Goal: Transaction & Acquisition: Purchase product/service

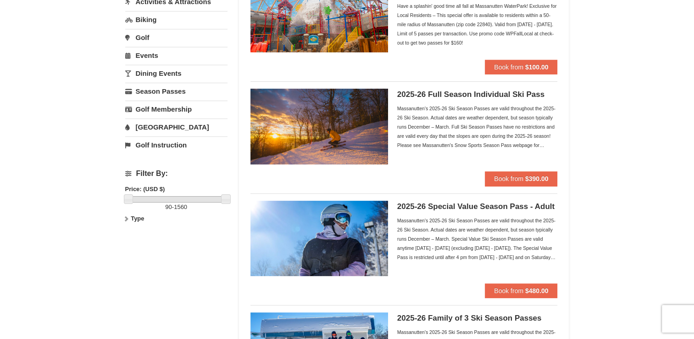
scroll to position [138, 0]
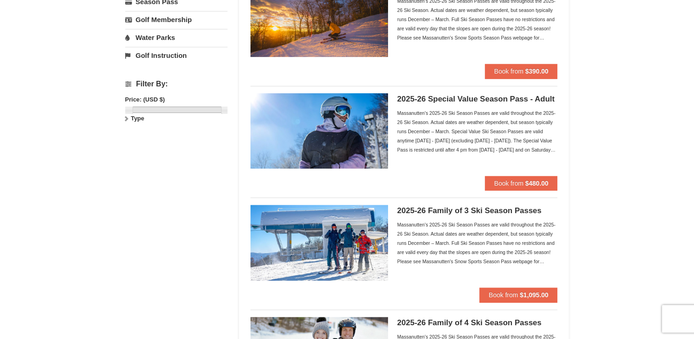
scroll to position [211, 0]
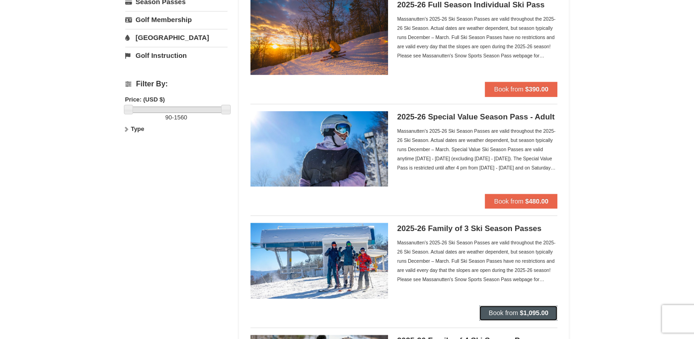
click at [499, 305] on button "Book from $1,095.00" at bounding box center [518, 312] width 78 height 15
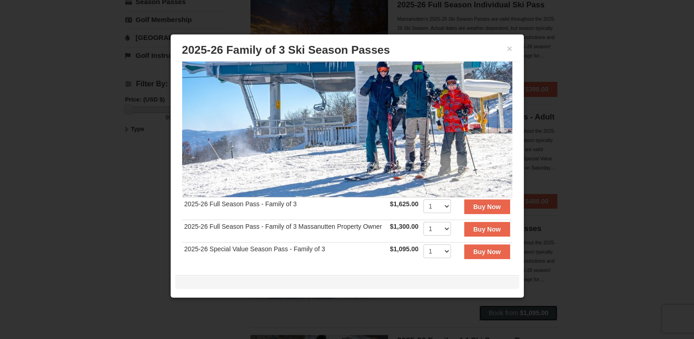
scroll to position [92, 0]
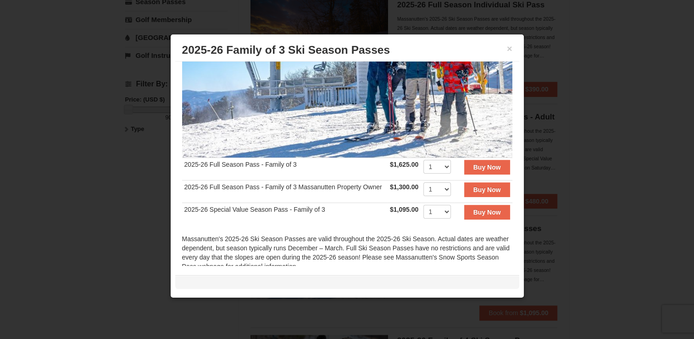
click at [240, 168] on td "2025-26 Full Season Pass - Family of 3" at bounding box center [284, 169] width 205 height 22
click at [240, 165] on td "2025-26 Full Season Pass - Family of 3" at bounding box center [284, 169] width 205 height 22
click at [233, 161] on td "2025-26 Full Season Pass - Family of 3" at bounding box center [284, 169] width 205 height 22
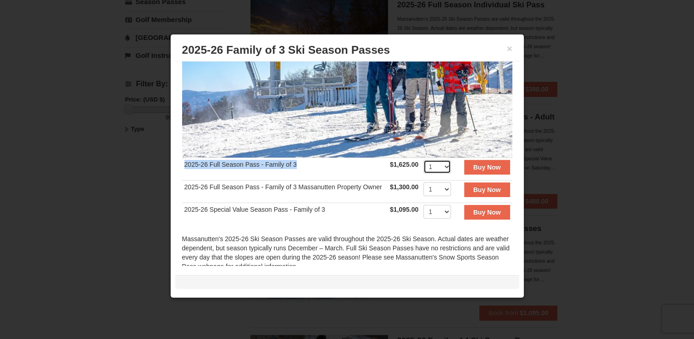
click at [441, 161] on select "1 2 3 4 5 6 7 8 9 10 11 12 13 14 15 16 17 18 19 20" at bounding box center [437, 167] width 28 height 14
click at [323, 172] on td "2025-26 Full Season Pass - Family of 3" at bounding box center [284, 169] width 205 height 22
click at [473, 161] on button "Buy Now" at bounding box center [487, 167] width 46 height 15
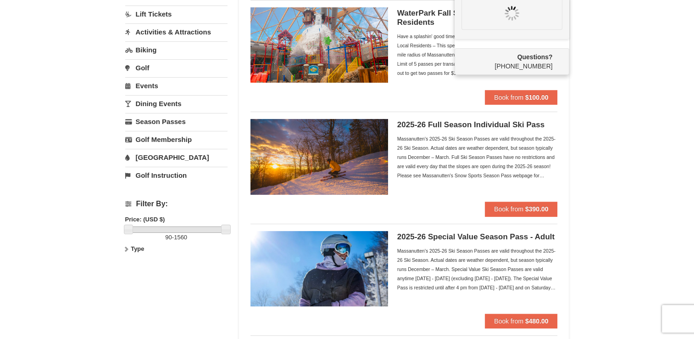
scroll to position [275, 0]
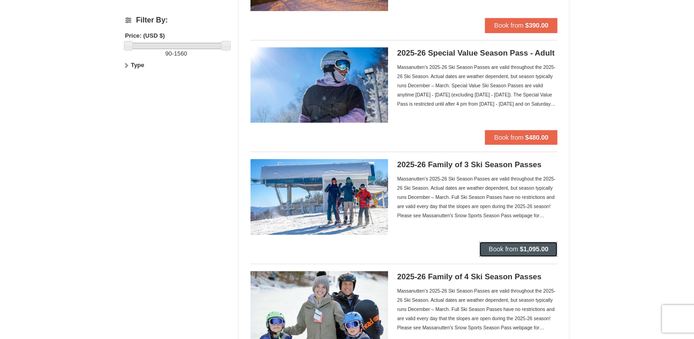
click at [512, 245] on span "Book from" at bounding box center [502, 248] width 29 height 7
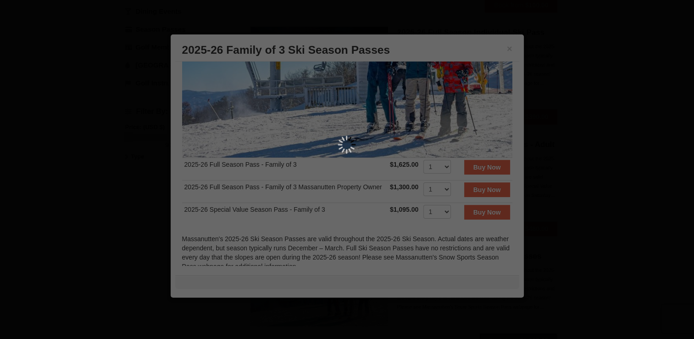
scroll to position [0, 0]
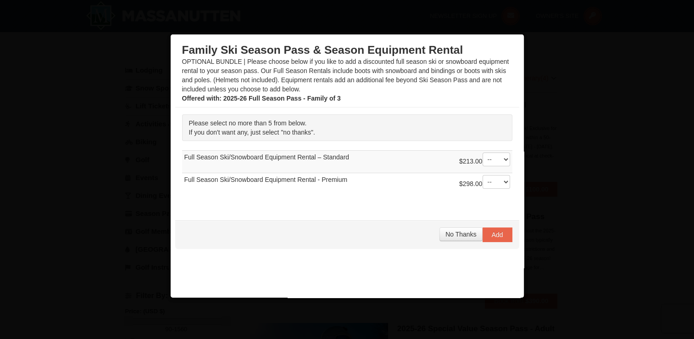
click at [483, 168] on div "$213.00 -- 01 02 03 04 05" at bounding box center [484, 161] width 51 height 18
click at [486, 163] on select "-- 01 02 03 04 05" at bounding box center [497, 159] width 28 height 14
click at [483, 152] on select "-- 01 02 03 04 05" at bounding box center [497, 159] width 28 height 14
click at [488, 178] on select "-- 01 02 03 04 05" at bounding box center [497, 182] width 28 height 14
drag, startPoint x: 490, startPoint y: 161, endPoint x: 492, endPoint y: 166, distance: 4.9
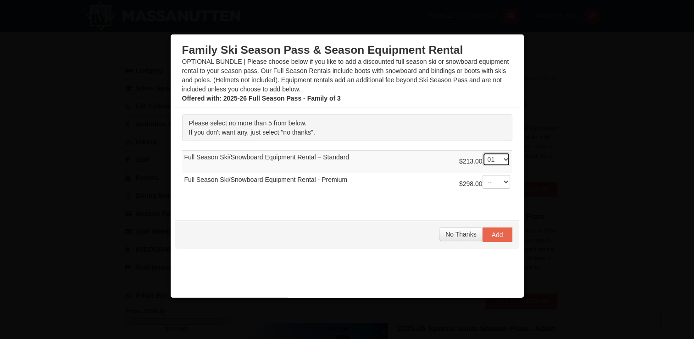
click at [490, 161] on select "-- 01 02 03 04 05" at bounding box center [497, 159] width 28 height 14
select select "0"
click at [483, 152] on select "-- 01 02 03 04 05" at bounding box center [497, 159] width 28 height 14
click at [466, 227] on button "No Thanks" at bounding box center [460, 234] width 43 height 14
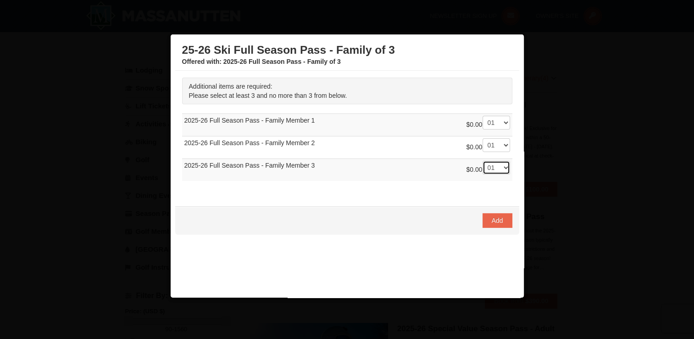
click at [488, 168] on select "-- 01 02 03" at bounding box center [497, 168] width 28 height 14
click at [483, 161] on select "-- 01 02 03" at bounding box center [497, 168] width 28 height 14
click at [492, 216] on span "Add" at bounding box center [497, 219] width 11 height 7
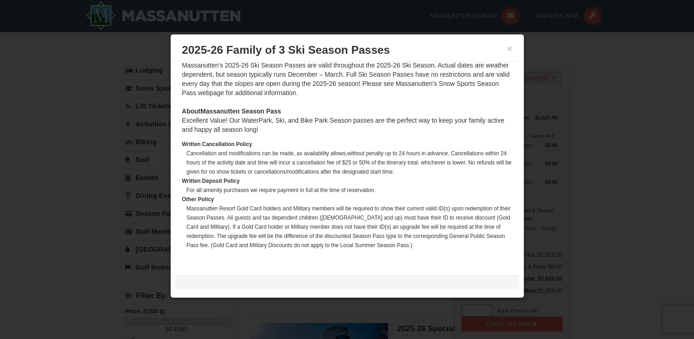
scroll to position [235, 0]
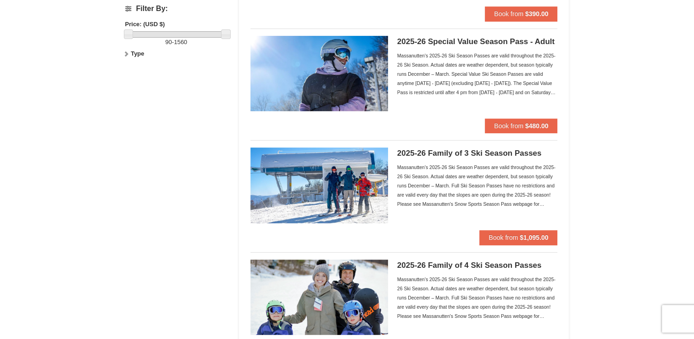
scroll to position [303, 0]
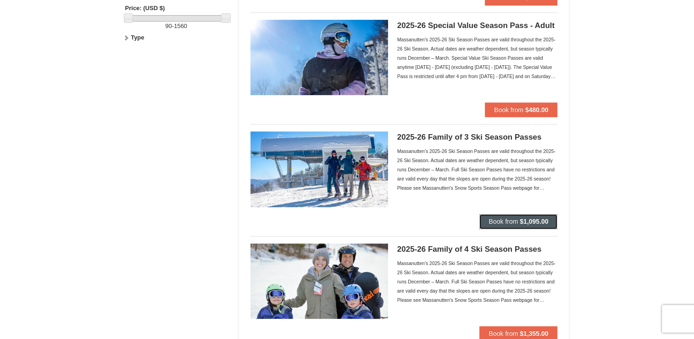
click at [511, 222] on span "Book from" at bounding box center [502, 220] width 29 height 7
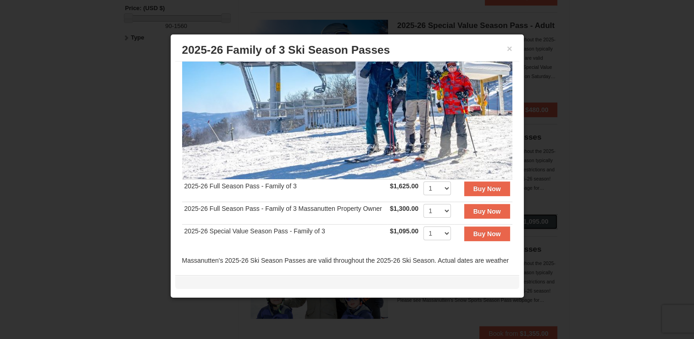
scroll to position [138, 0]
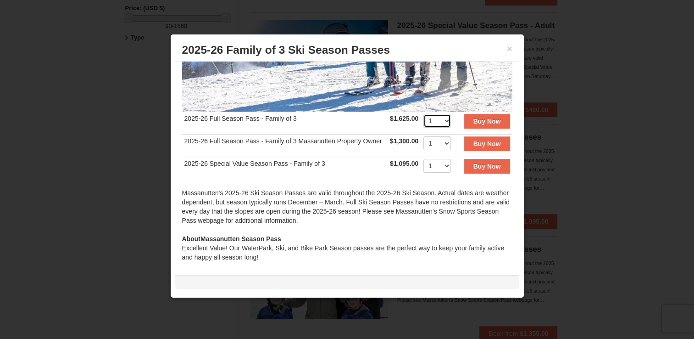
click at [429, 119] on select "1 2 3 4 5 6 7 8 9 10 11 12 13 14 15 16 17 18 19 20" at bounding box center [437, 121] width 28 height 14
click at [423, 114] on select "1 2 3 4 5 6 7 8 9 10 11 12 13 14 15 16 17 18 19 20" at bounding box center [437, 121] width 28 height 14
click at [464, 122] on button "Buy Now" at bounding box center [487, 121] width 46 height 15
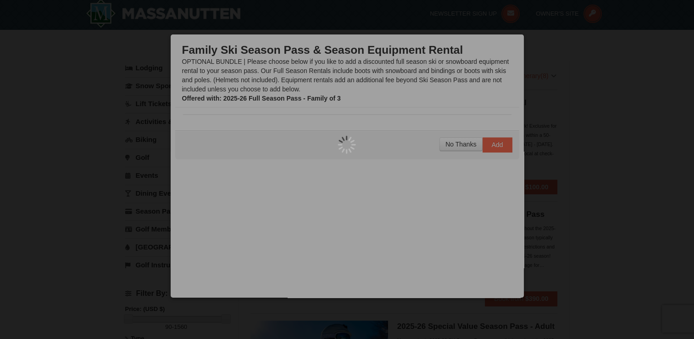
scroll to position [3, 0]
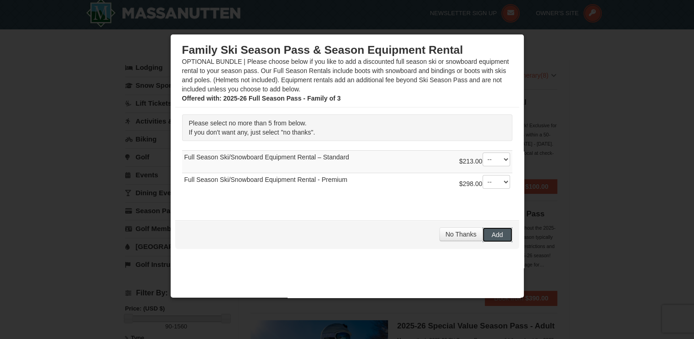
drag, startPoint x: 497, startPoint y: 232, endPoint x: 407, endPoint y: 240, distance: 90.7
click at [427, 238] on div "No Thanks Add" at bounding box center [347, 234] width 344 height 28
click at [445, 236] on span "No Thanks" at bounding box center [460, 233] width 31 height 7
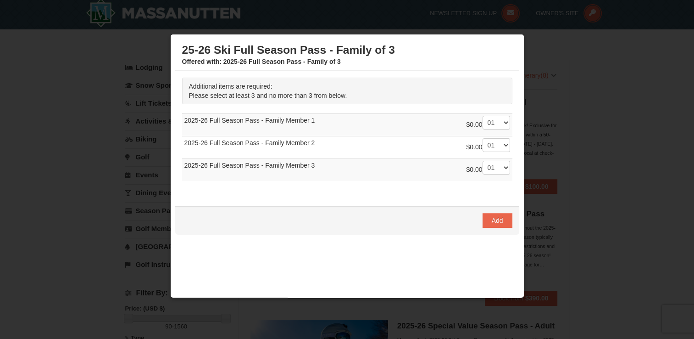
click at [493, 114] on td "$0.00 -- 01 02 03 2025-26 Full Season Pass - Family Member 1" at bounding box center [347, 124] width 330 height 22
click at [492, 222] on span "Add" at bounding box center [497, 219] width 11 height 7
click at [483, 121] on select "-- 01 02 03" at bounding box center [497, 123] width 28 height 14
click at [483, 116] on select "-- 01 02 03" at bounding box center [497, 123] width 28 height 14
click at [487, 144] on select "-- 01 02 03" at bounding box center [497, 145] width 28 height 14
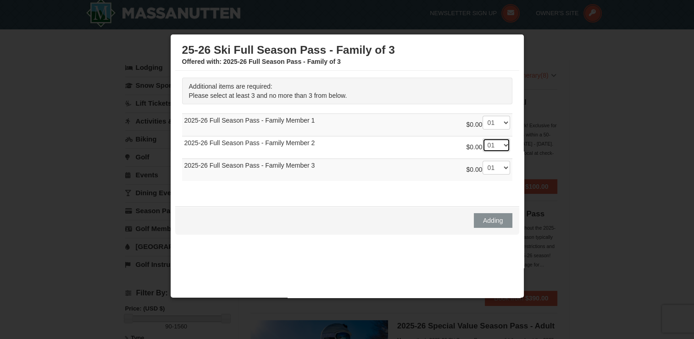
click at [483, 138] on select "-- 01 02 03" at bounding box center [497, 145] width 28 height 14
click at [490, 175] on div "$0.00 -- 01 02 03" at bounding box center [488, 170] width 44 height 18
click at [488, 171] on select "-- 01 02 03" at bounding box center [497, 168] width 28 height 14
click at [483, 161] on select "-- 01 02 03" at bounding box center [497, 168] width 28 height 14
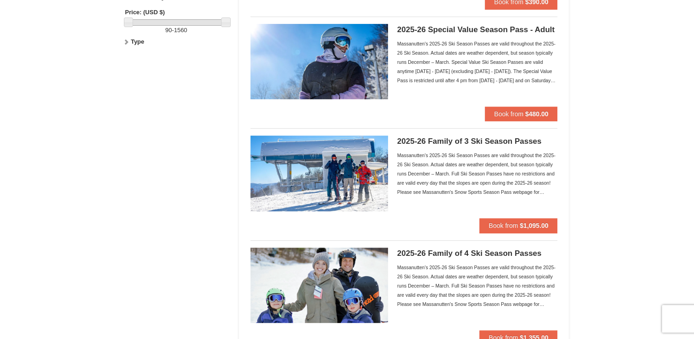
scroll to position [321, 0]
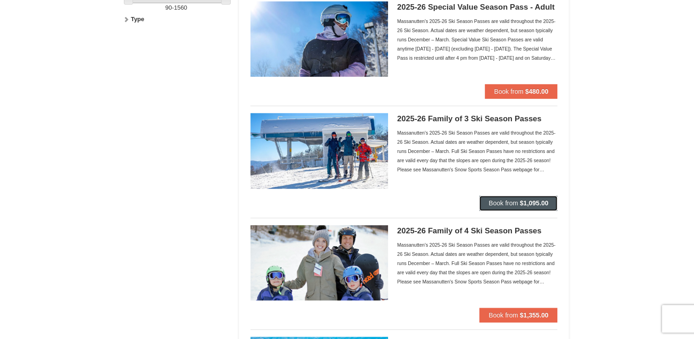
click at [512, 208] on button "Book from $1,095.00" at bounding box center [518, 202] width 78 height 15
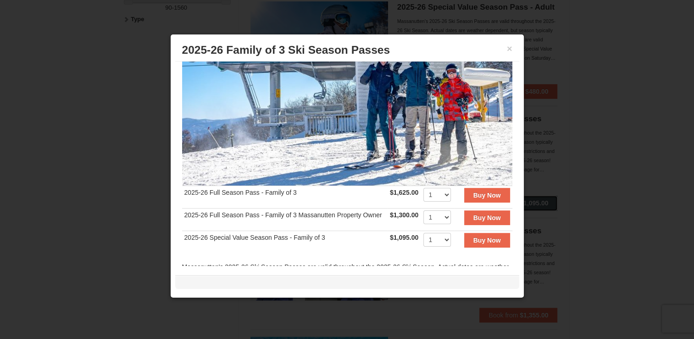
scroll to position [92, 0]
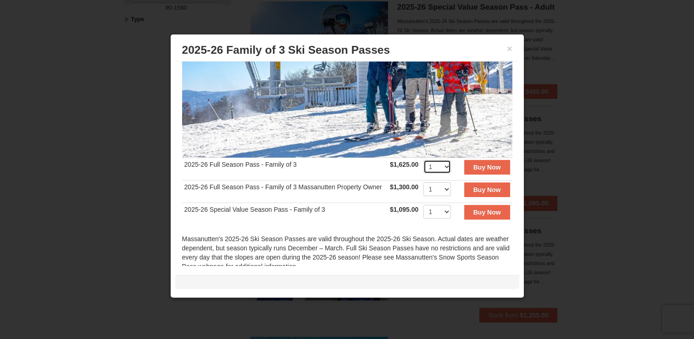
click at [432, 168] on select "1 2 3 4 5 6 7 8 9 10 11 12 13 14 15 16 17 18 19 20" at bounding box center [437, 167] width 28 height 14
click at [480, 163] on strong "Buy Now" at bounding box center [487, 166] width 28 height 7
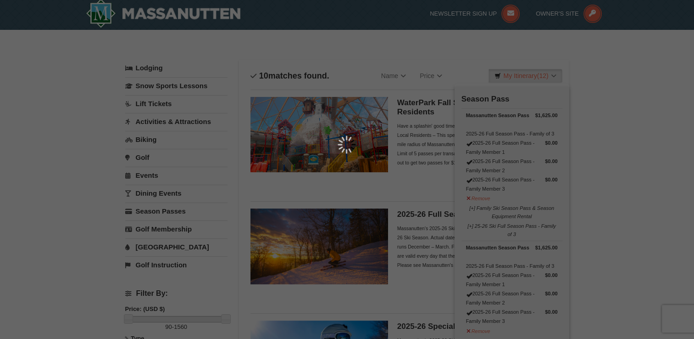
scroll to position [3, 0]
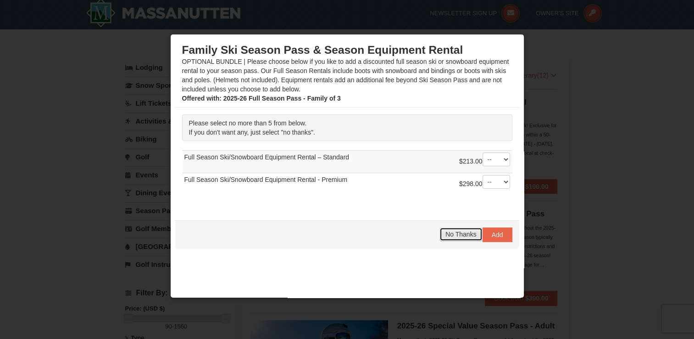
click at [451, 235] on span "No Thanks" at bounding box center [460, 233] width 31 height 7
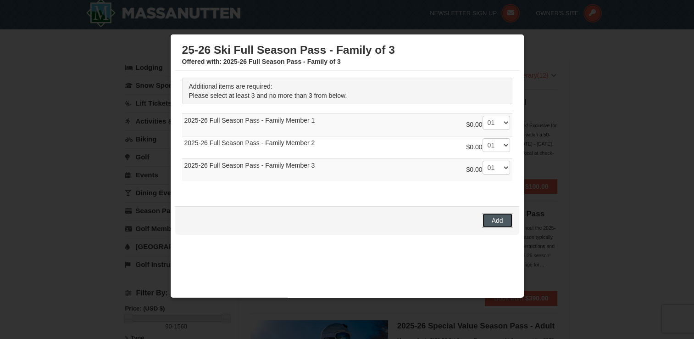
click at [485, 213] on button "Add" at bounding box center [498, 220] width 30 height 15
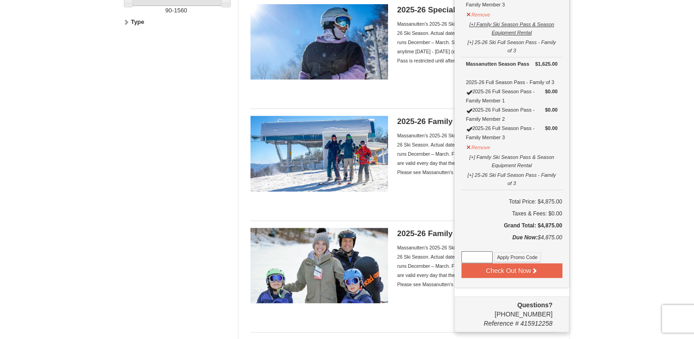
scroll to position [324, 0]
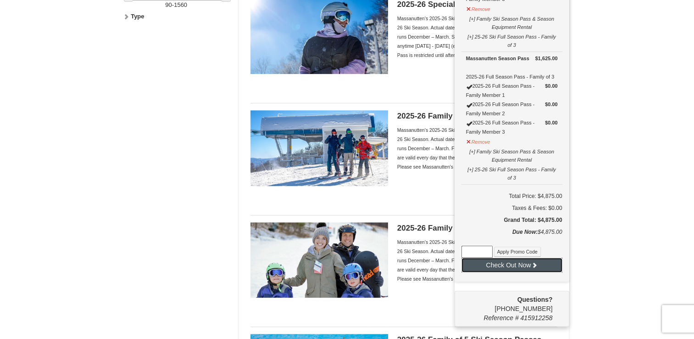
click at [531, 261] on icon at bounding box center [534, 264] width 6 height 6
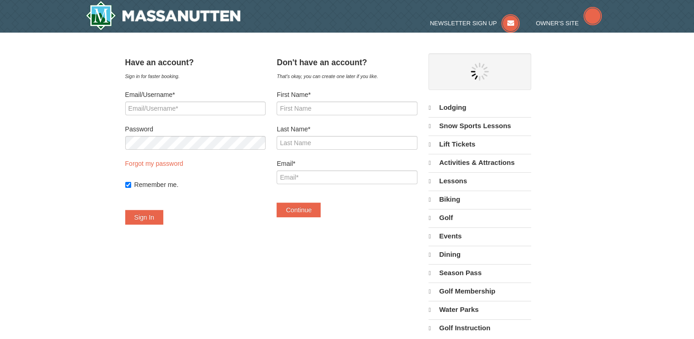
select select "9"
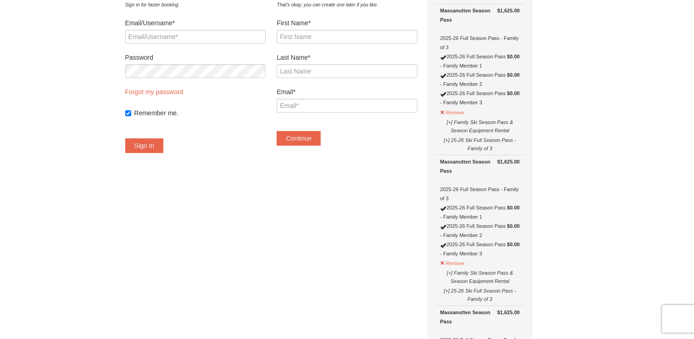
scroll to position [46, 0]
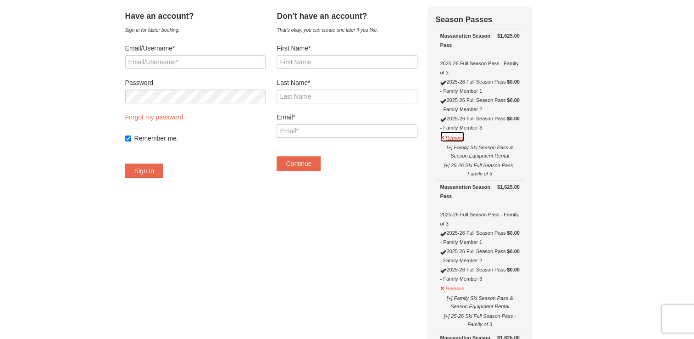
click at [457, 137] on button "Remove" at bounding box center [452, 136] width 25 height 11
click at [465, 137] on button "Remove" at bounding box center [452, 136] width 25 height 11
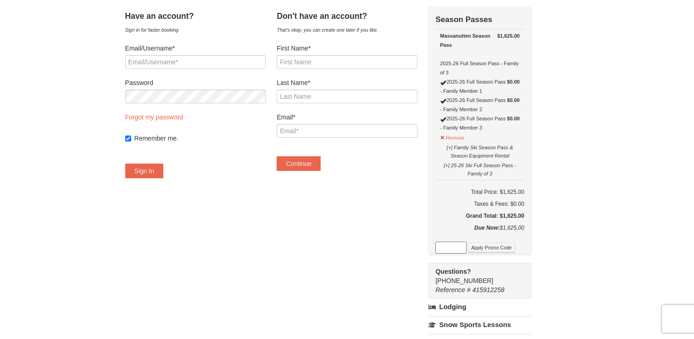
drag, startPoint x: 486, startPoint y: 186, endPoint x: 571, endPoint y: 230, distance: 95.6
click at [571, 230] on div "× Have an account? Sign in for faster booking. Email/Username* Password Forgot …" at bounding box center [347, 263] width 462 height 537
click at [328, 269] on div "Have an account? Sign in for faster booking. Email/Username* Password Forgot my…" at bounding box center [347, 264] width 444 height 514
click at [466, 251] on input at bounding box center [450, 247] width 31 height 12
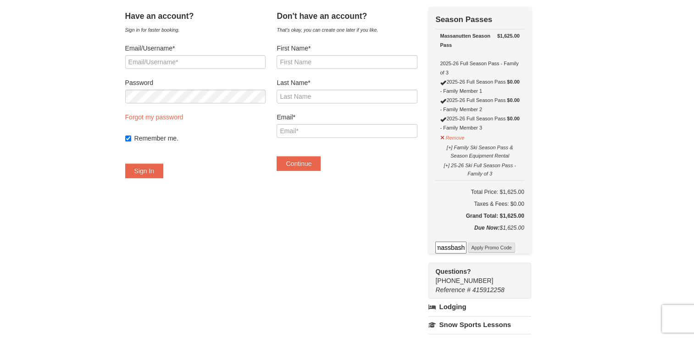
type input "massbash"
click at [510, 250] on button "Apply Promo Code" at bounding box center [491, 247] width 47 height 10
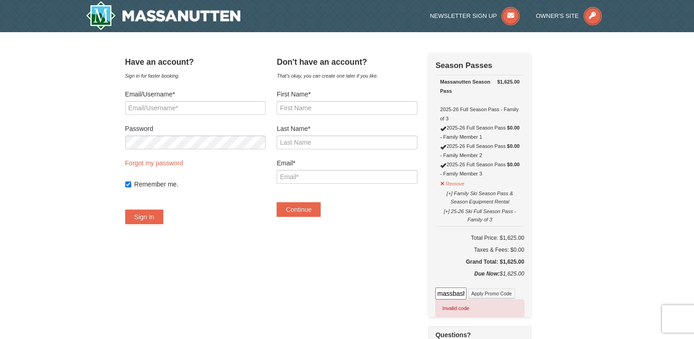
click at [462, 297] on input "massbash" at bounding box center [450, 293] width 31 height 12
